Goal: Transaction & Acquisition: Purchase product/service

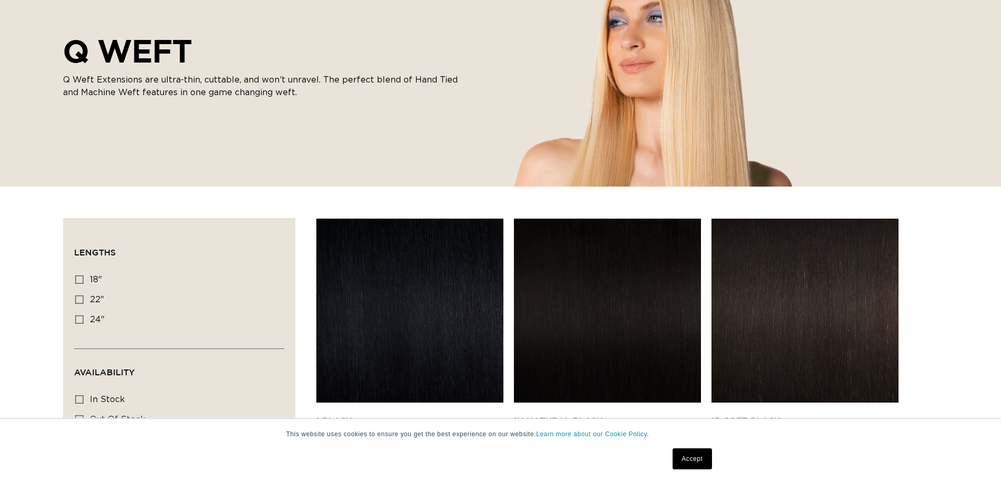
scroll to position [210, 0]
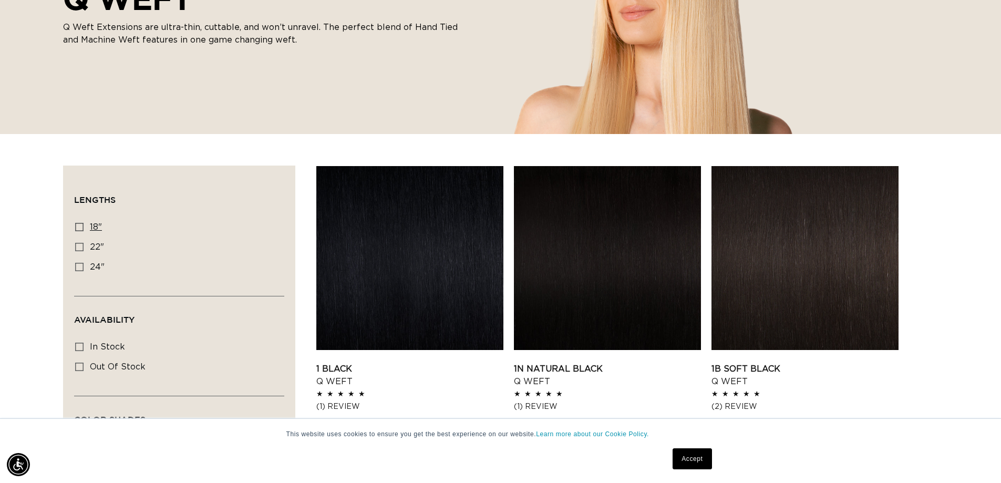
click at [78, 224] on icon at bounding box center [79, 227] width 8 height 8
click at [78, 224] on input "18" 18" (5 products)" at bounding box center [79, 227] width 8 height 8
checkbox input "true"
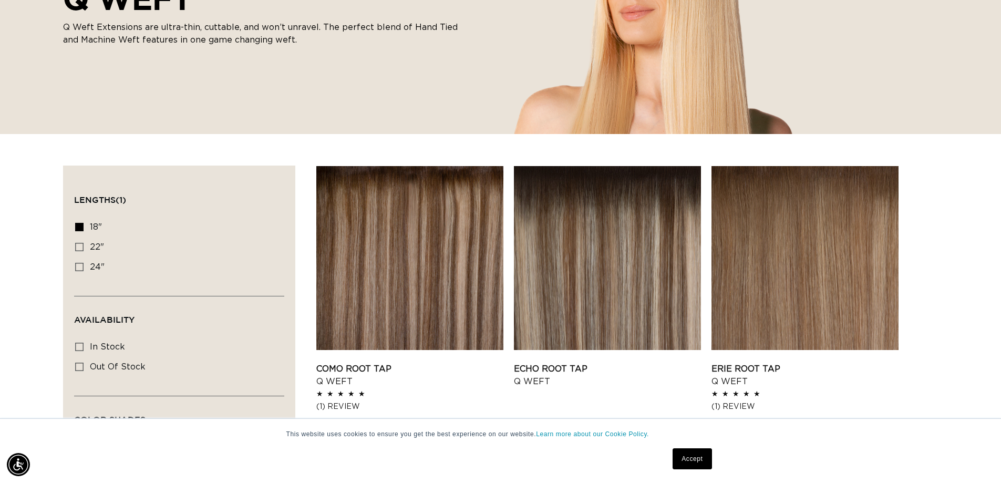
scroll to position [420, 0]
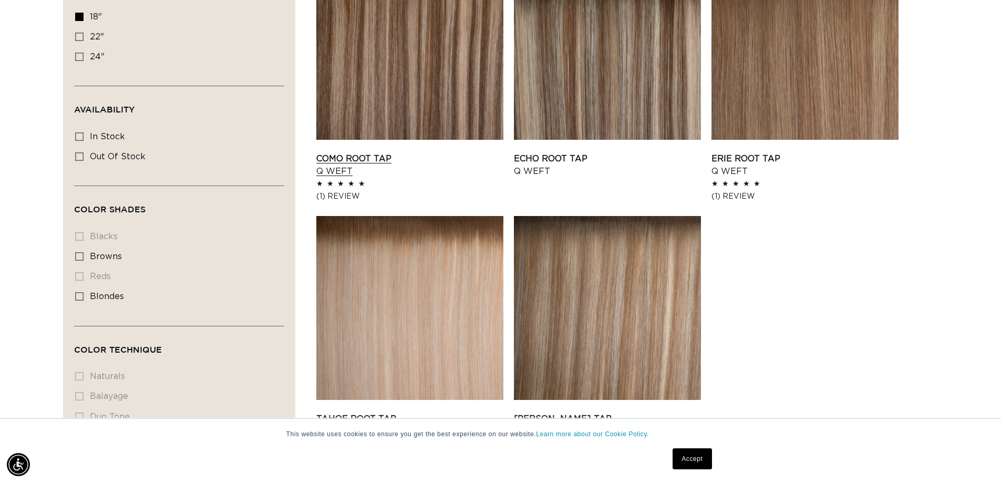
click at [367, 157] on link "Como Root Tap Q Weft" at bounding box center [409, 164] width 187 height 25
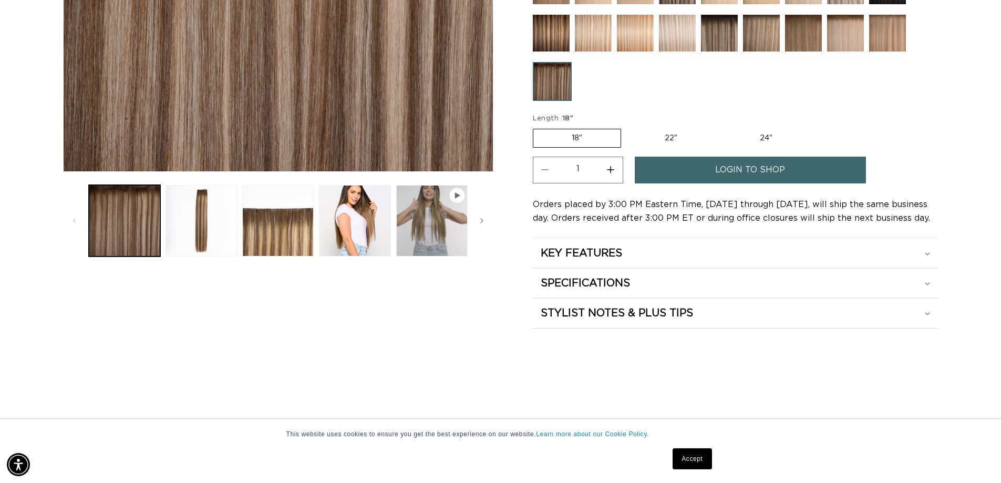
scroll to position [420, 0]
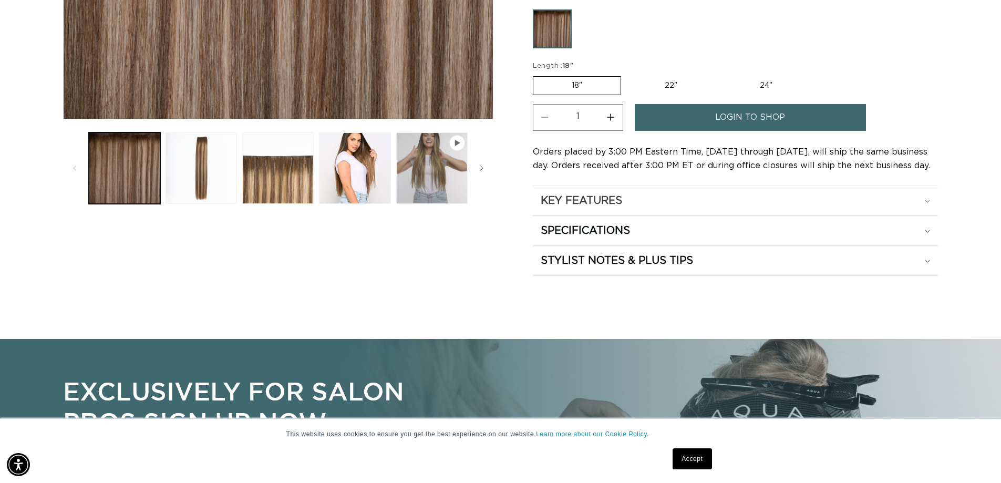
click at [657, 193] on summary "KEY FEATURES" at bounding box center [735, 200] width 405 height 29
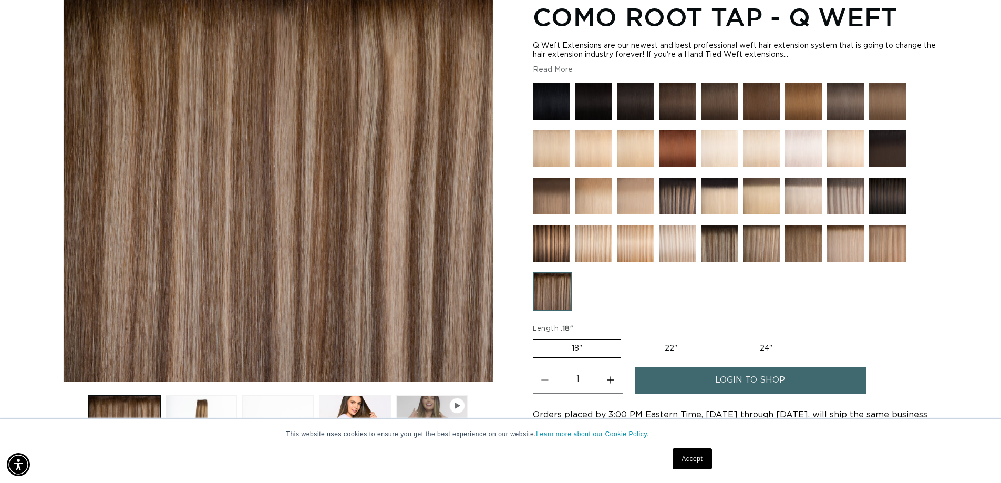
scroll to position [0, 0]
